Goal: Find specific page/section

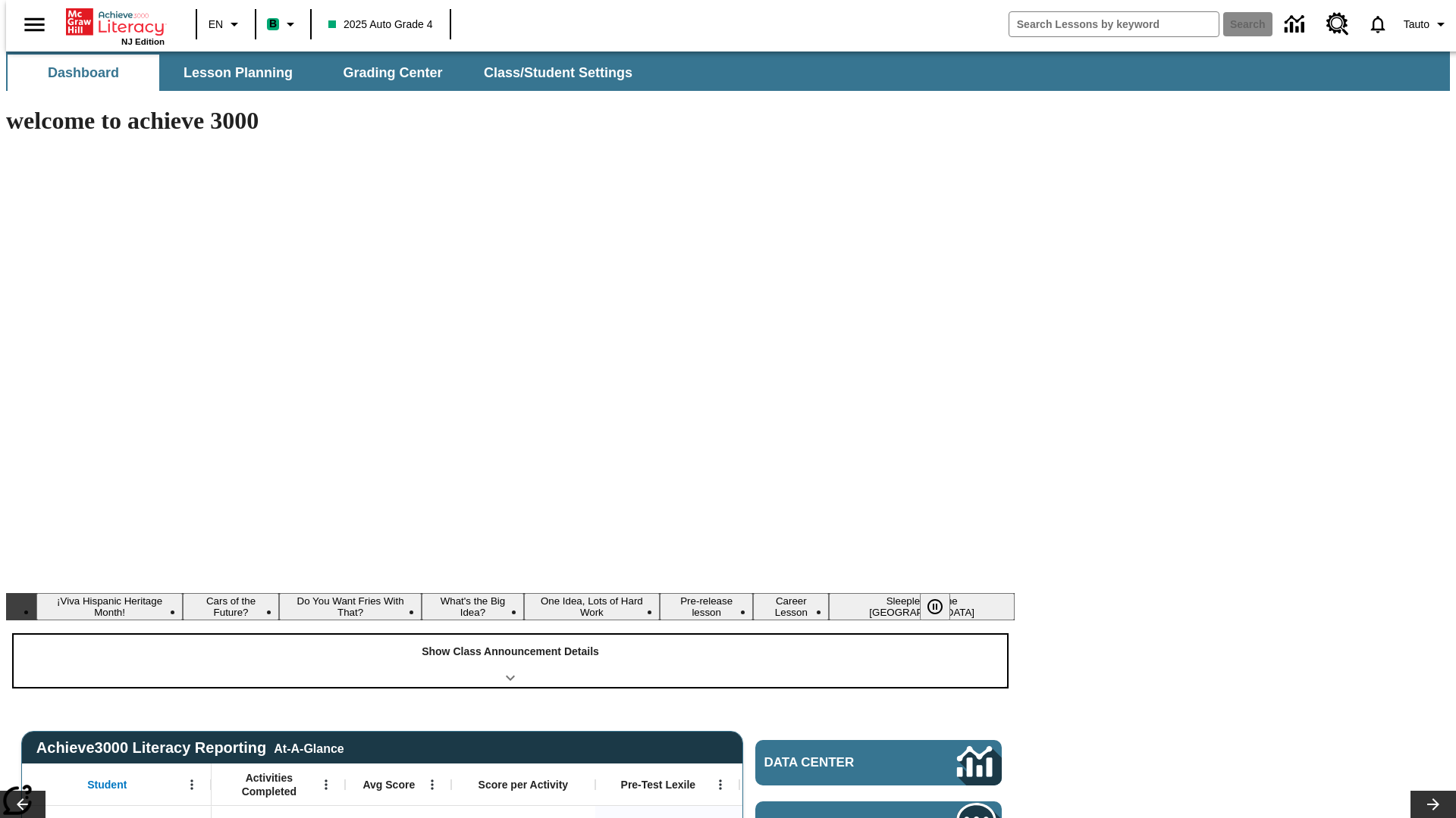
click at [510, 635] on div "Show Class Announcement Details" at bounding box center [510, 662] width 993 height 52
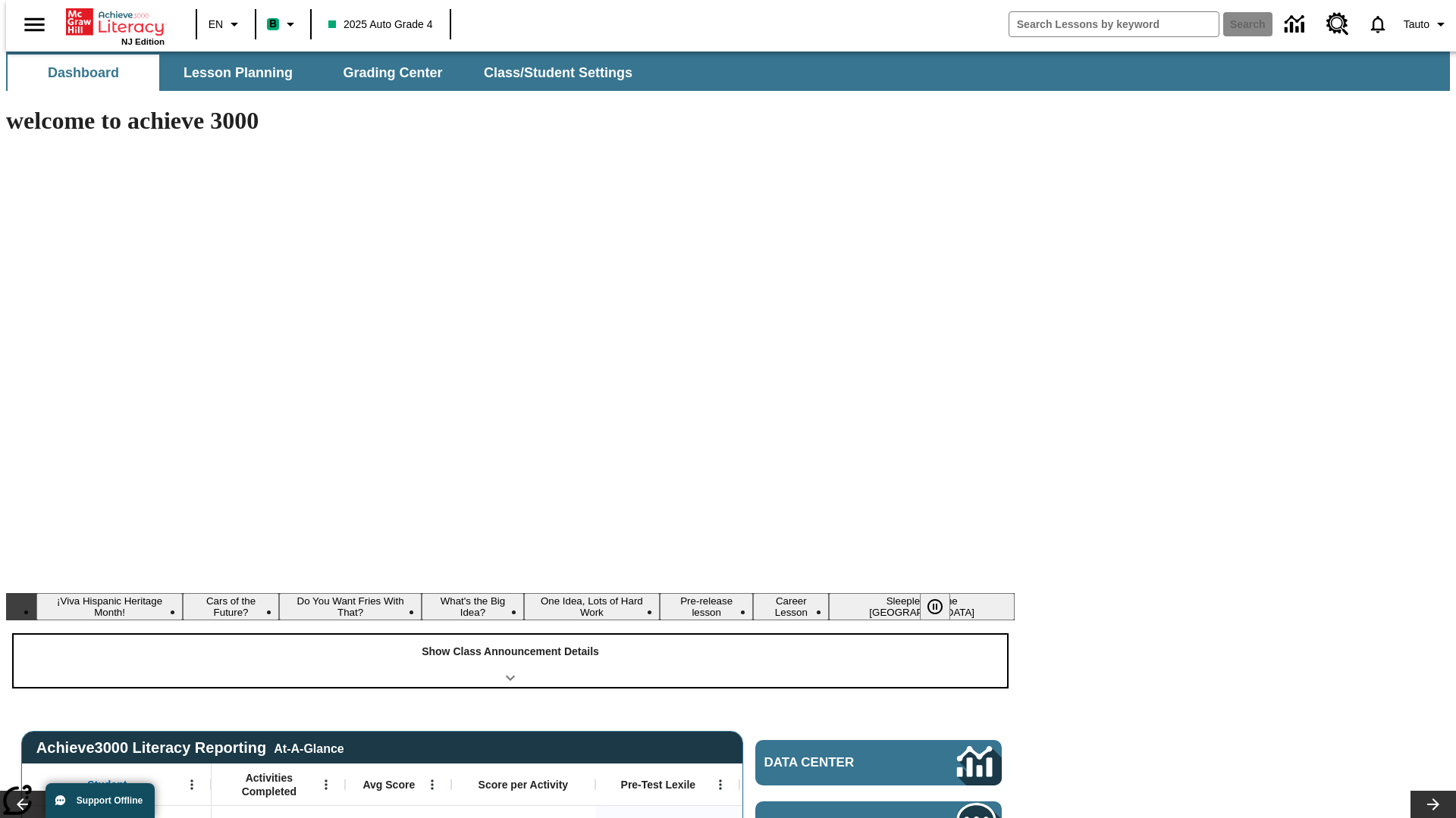
click at [510, 635] on div "Show Class Announcement Details" at bounding box center [510, 662] width 993 height 52
